Goal: Go to known website: Access a specific website the user already knows

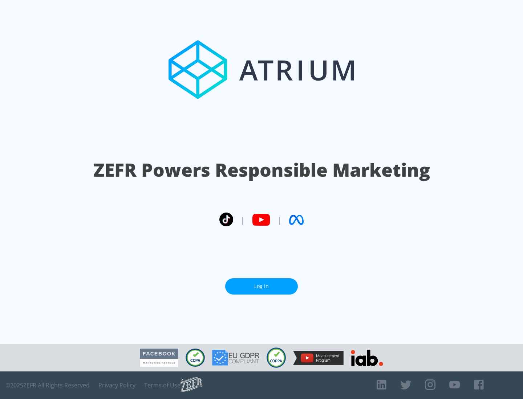
click at [261, 286] on link "Log In" at bounding box center [261, 286] width 73 height 16
